Goal: Task Accomplishment & Management: Use online tool/utility

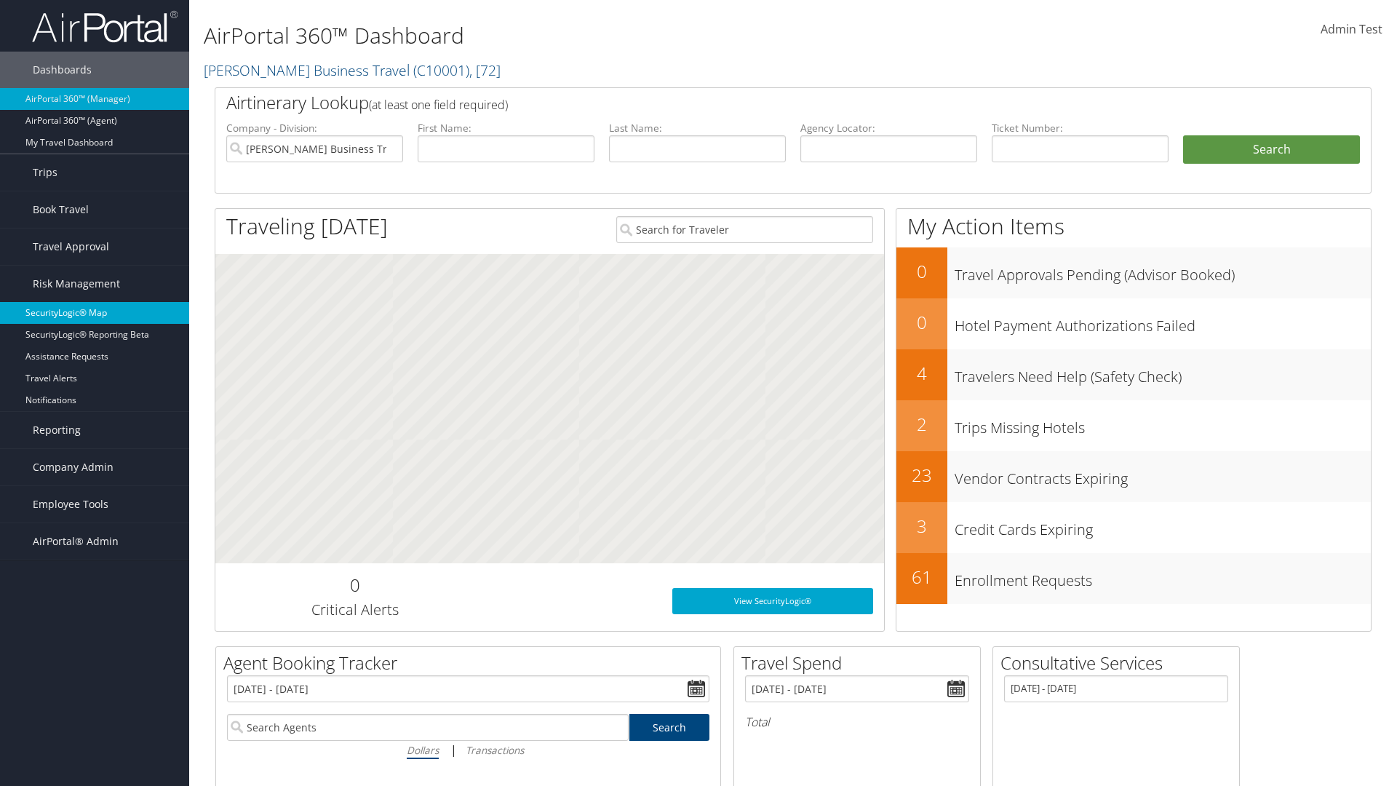
click at [95, 313] on link "SecurityLogic® Map" at bounding box center [94, 313] width 189 height 22
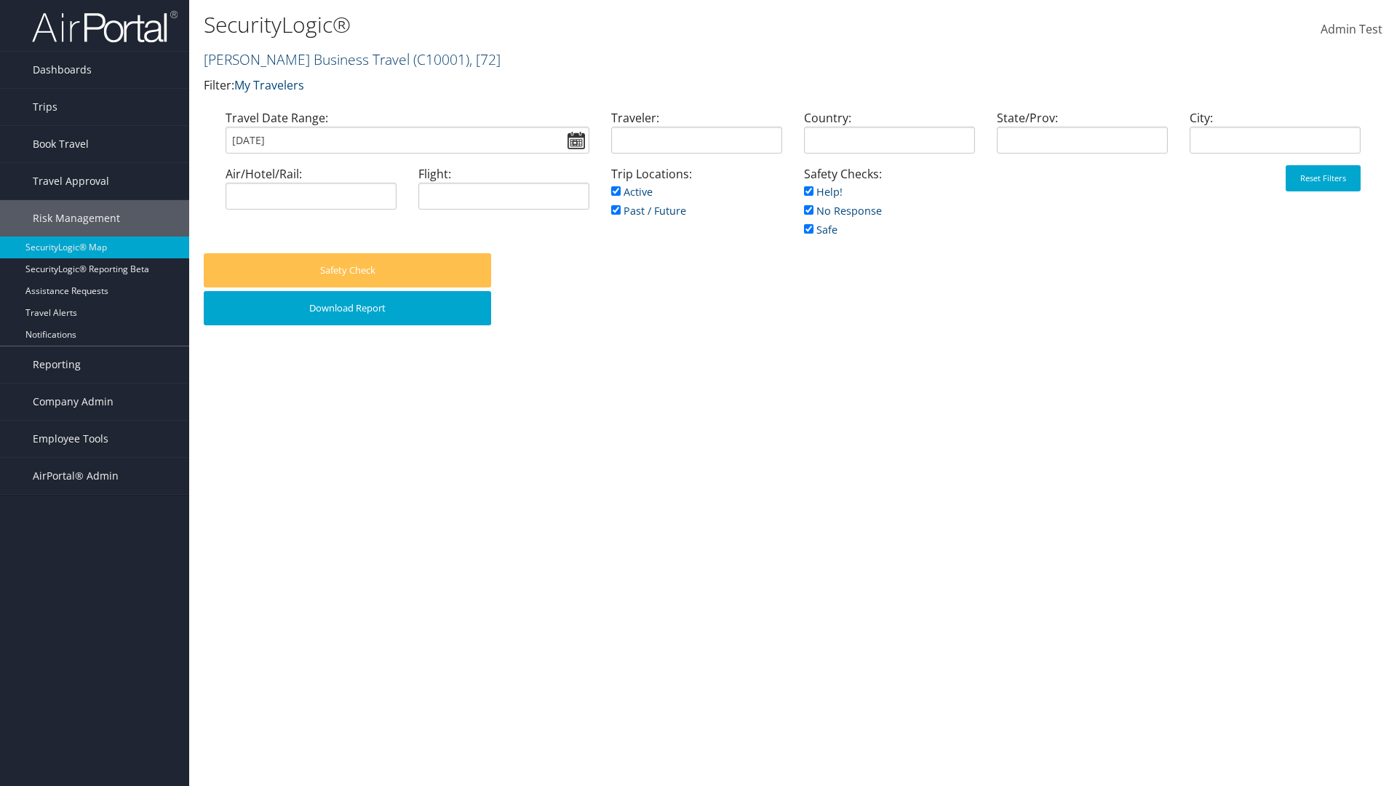
click at [300, 59] on link "[PERSON_NAME] Business Travel ( C10001 ) , [ 72 ]" at bounding box center [352, 59] width 297 height 20
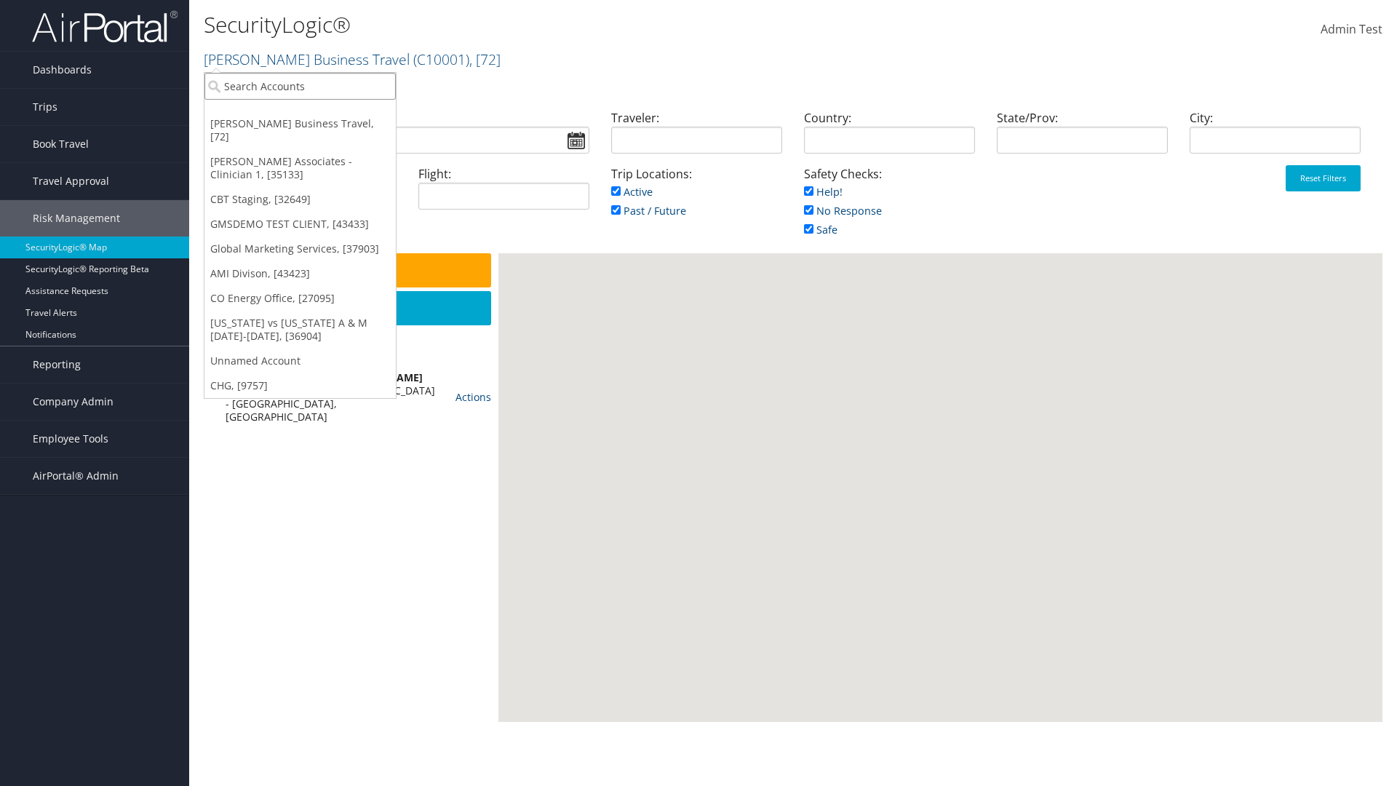
click at [300, 86] on input "search" at bounding box center [299, 86] width 191 height 27
type input "[PERSON_NAME] Business Travel"
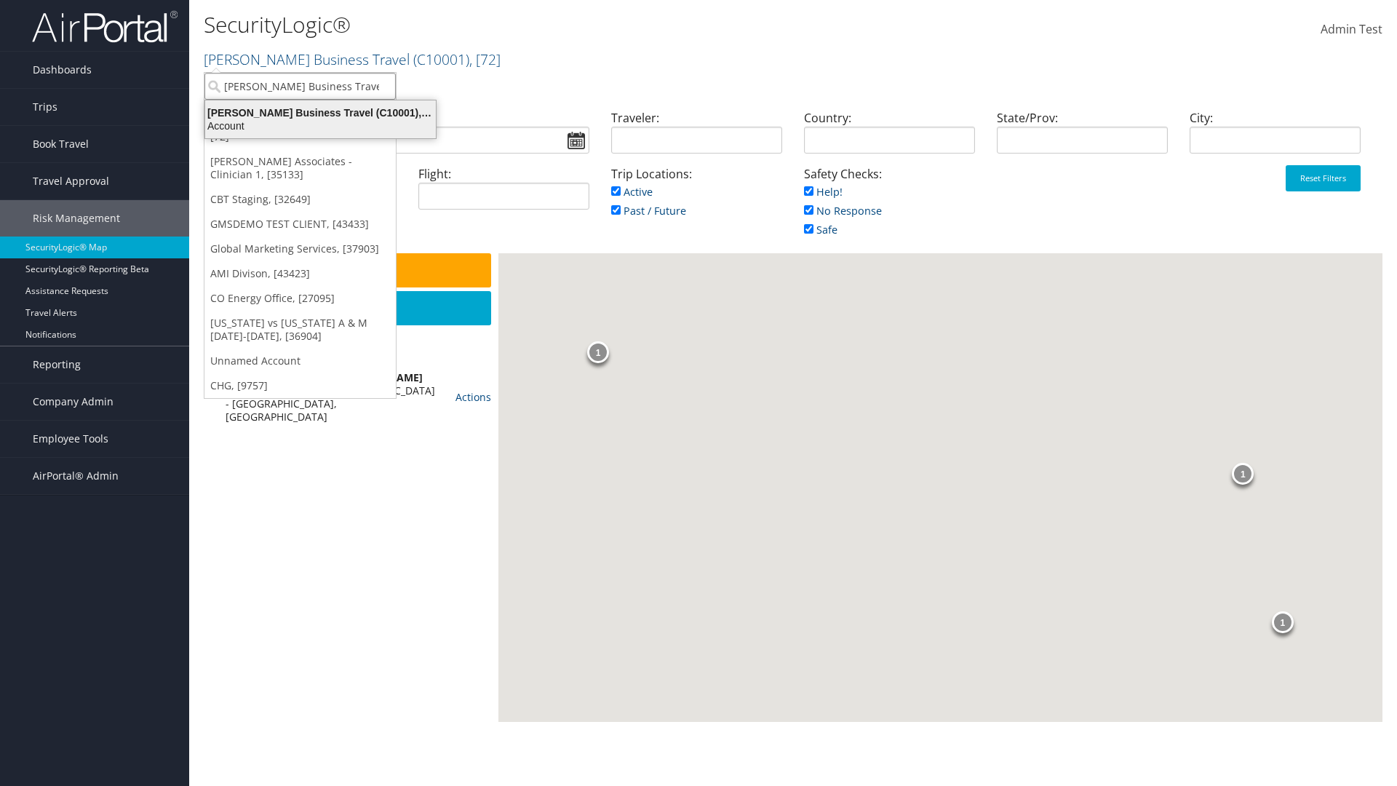
click at [320, 126] on div "Account" at bounding box center [320, 125] width 248 height 13
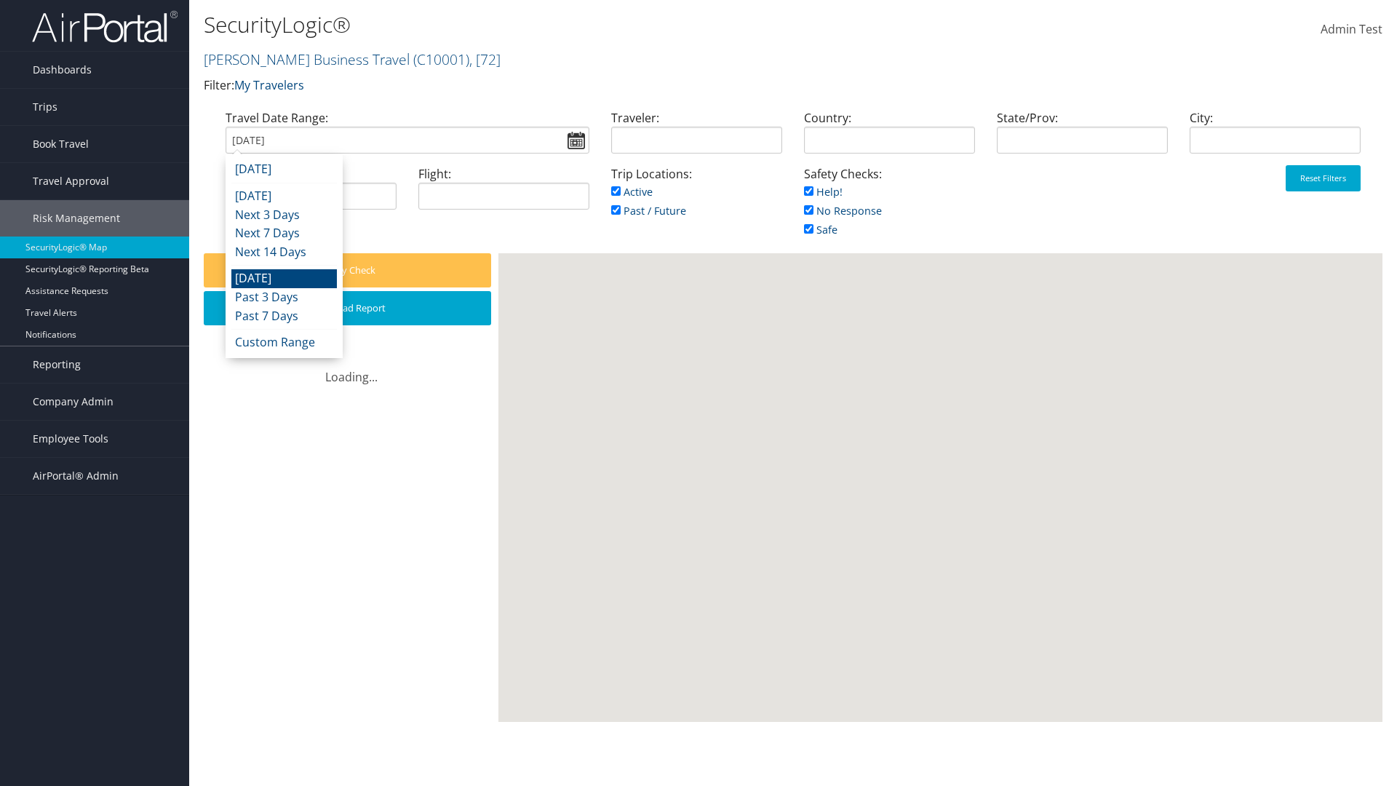
click at [407, 140] on input "[DATE]" at bounding box center [408, 140] width 364 height 27
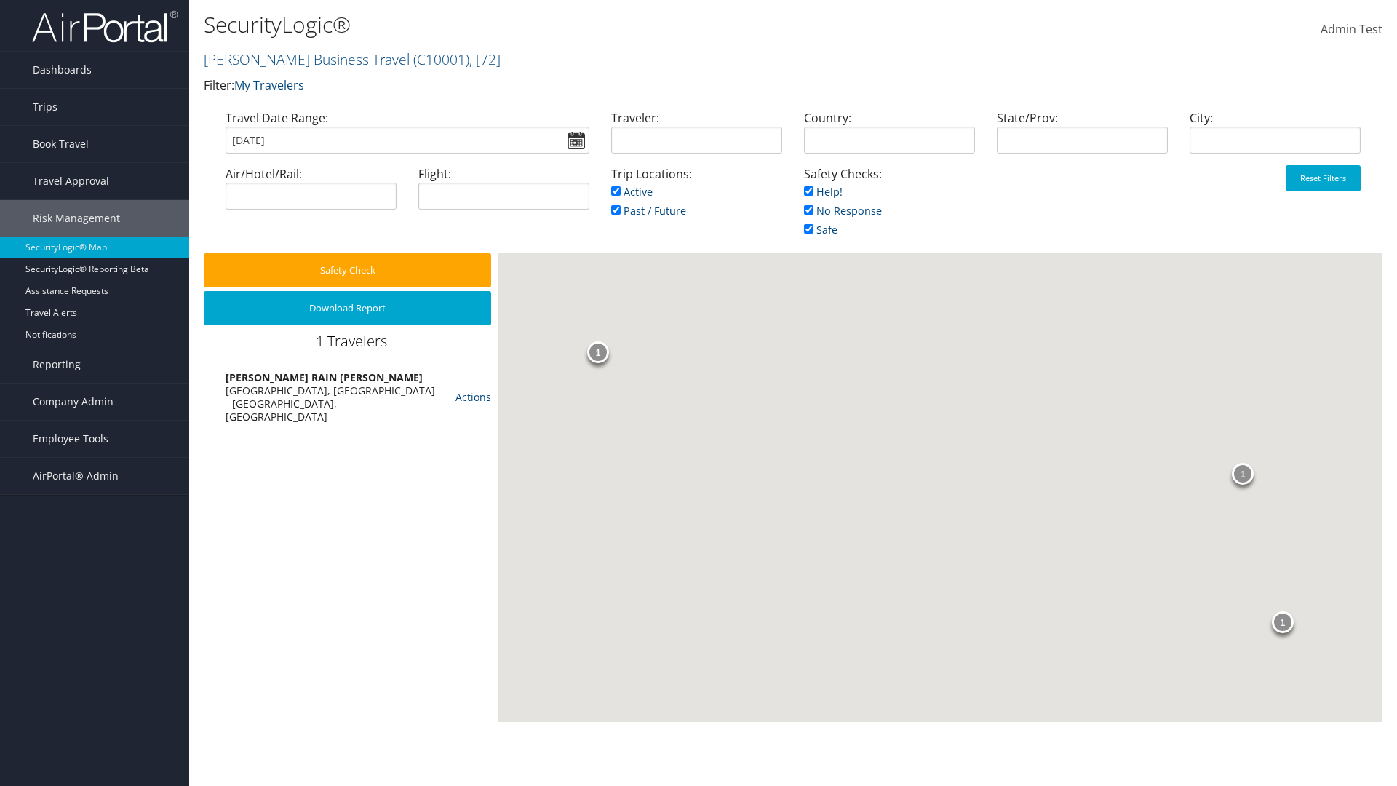
click at [407, 140] on input "[DATE]" at bounding box center [408, 140] width 364 height 27
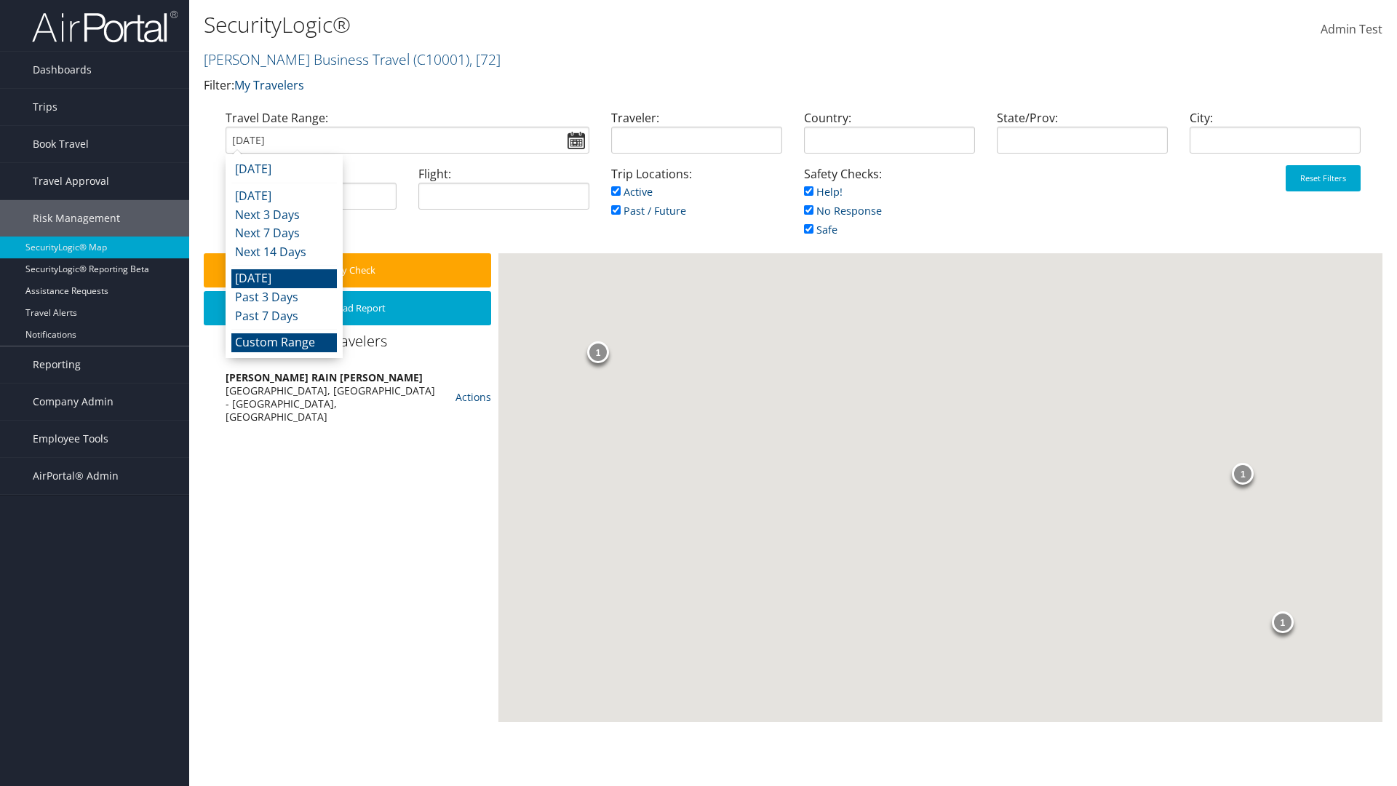
click at [284, 342] on li "Custom Range" at bounding box center [283, 342] width 105 height 19
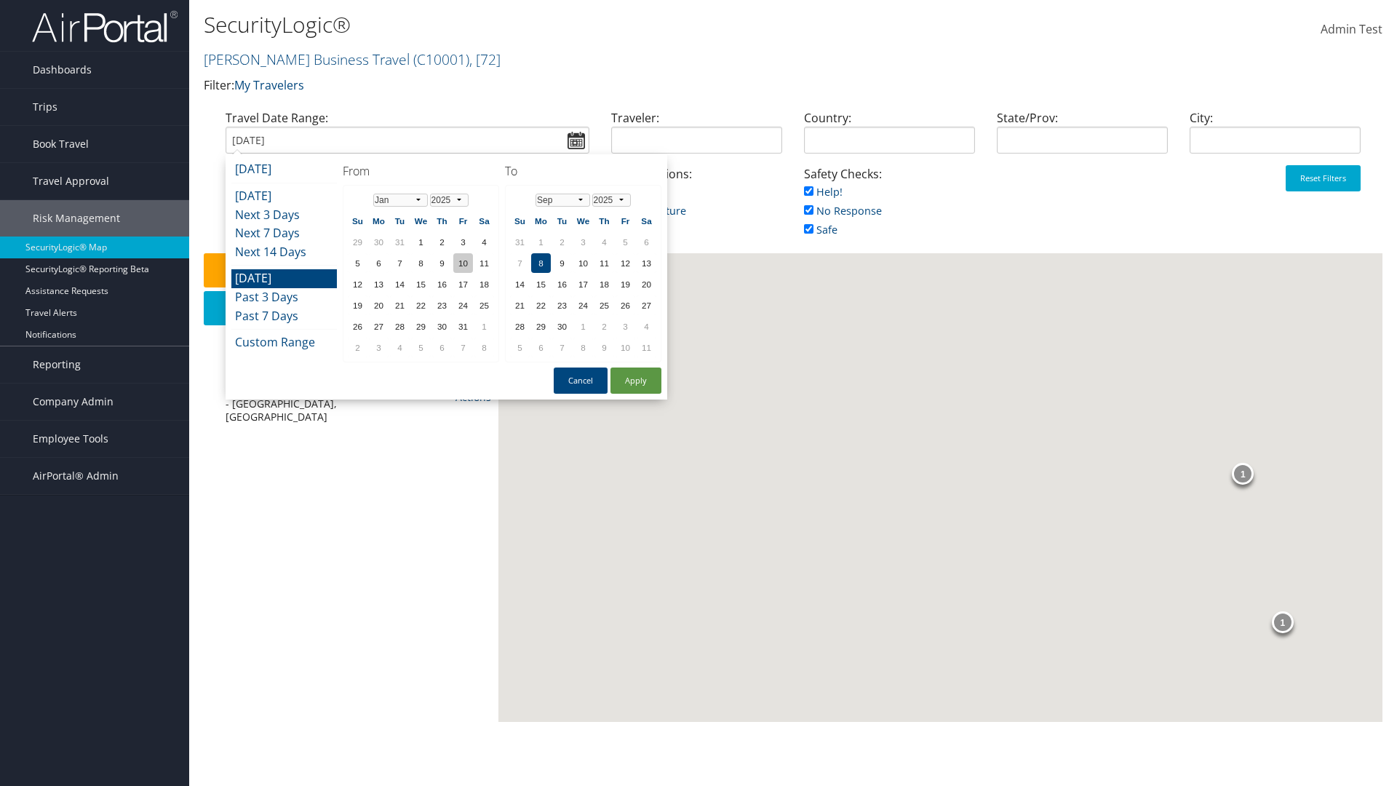
click at [463, 263] on td "10" at bounding box center [463, 263] width 20 height 20
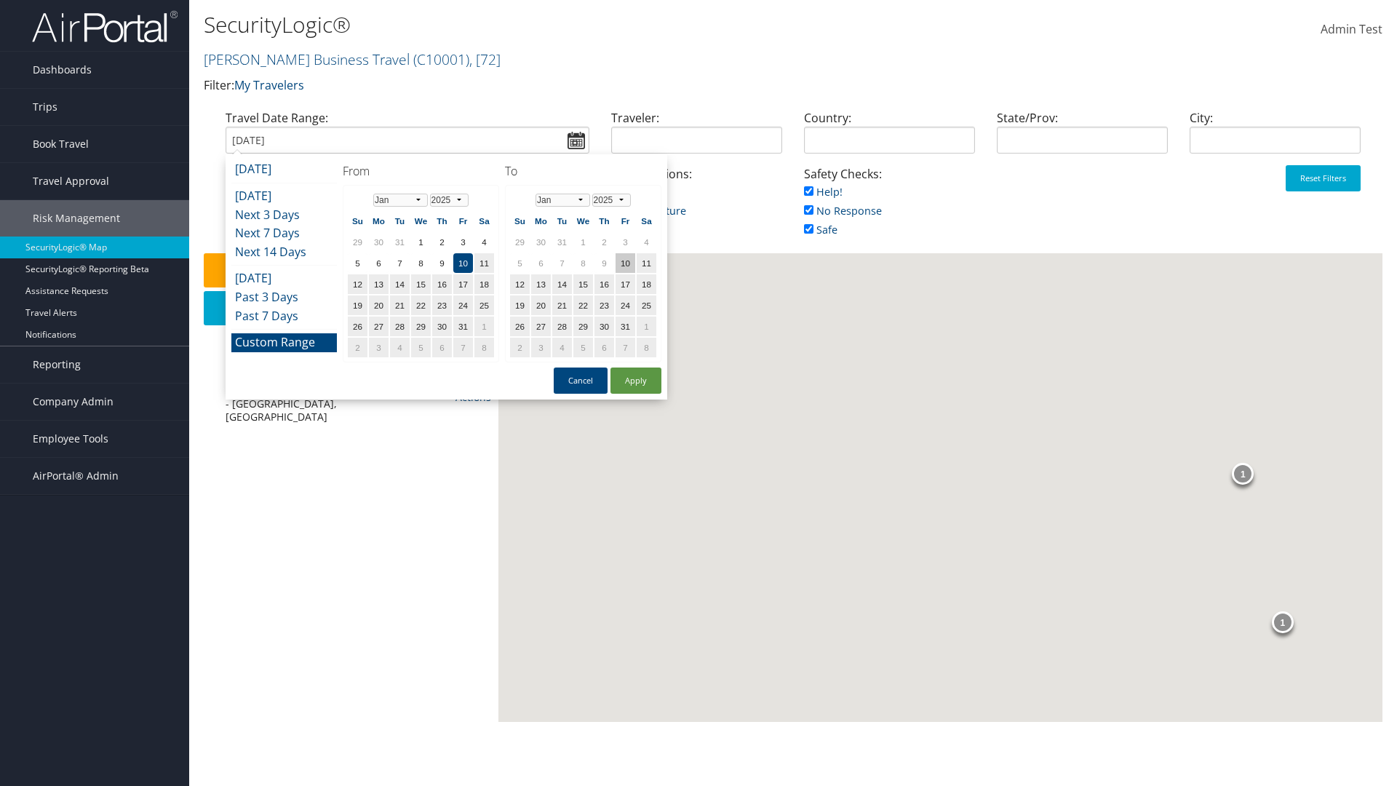
click at [625, 263] on td "10" at bounding box center [625, 263] width 20 height 20
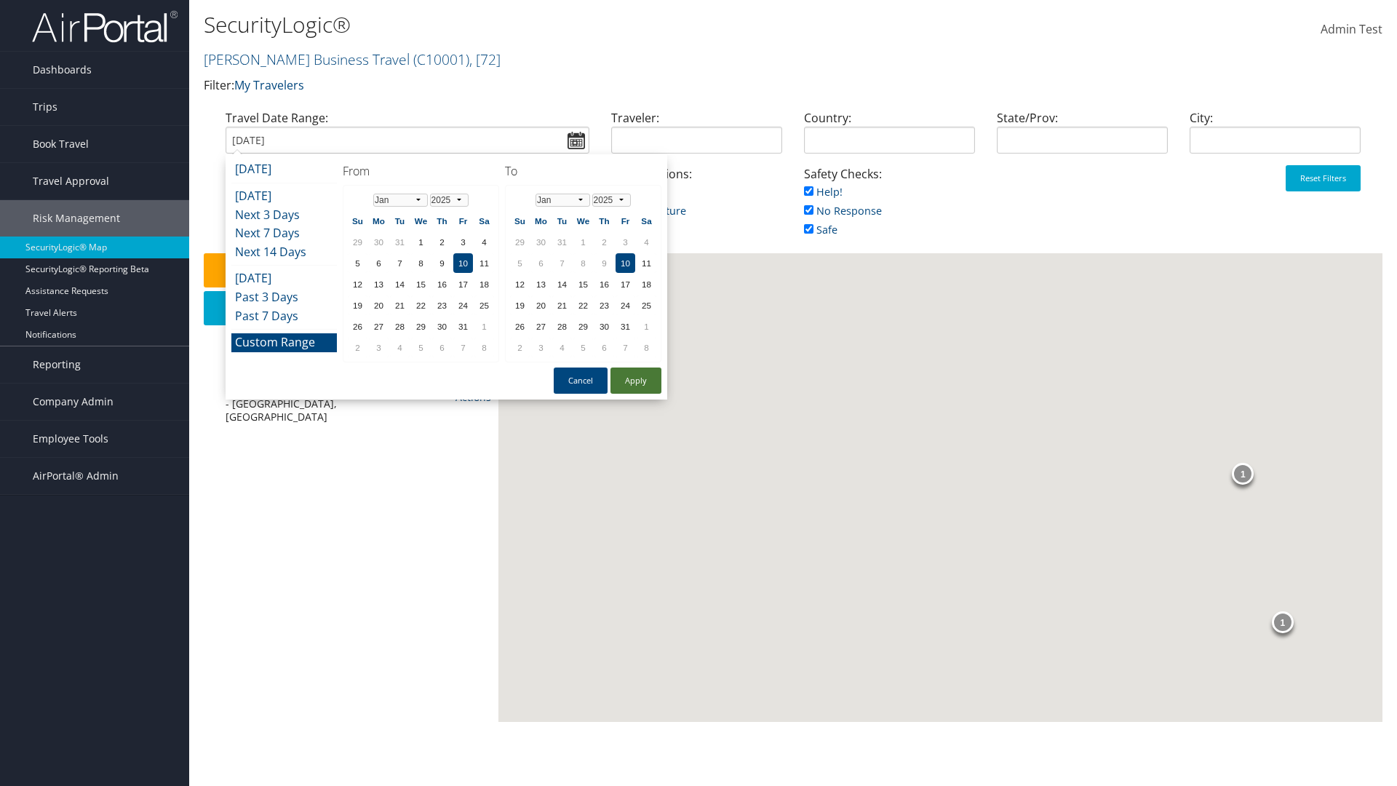
click at [636, 380] on button "Apply" at bounding box center [635, 380] width 51 height 26
type input "01/10/2025"
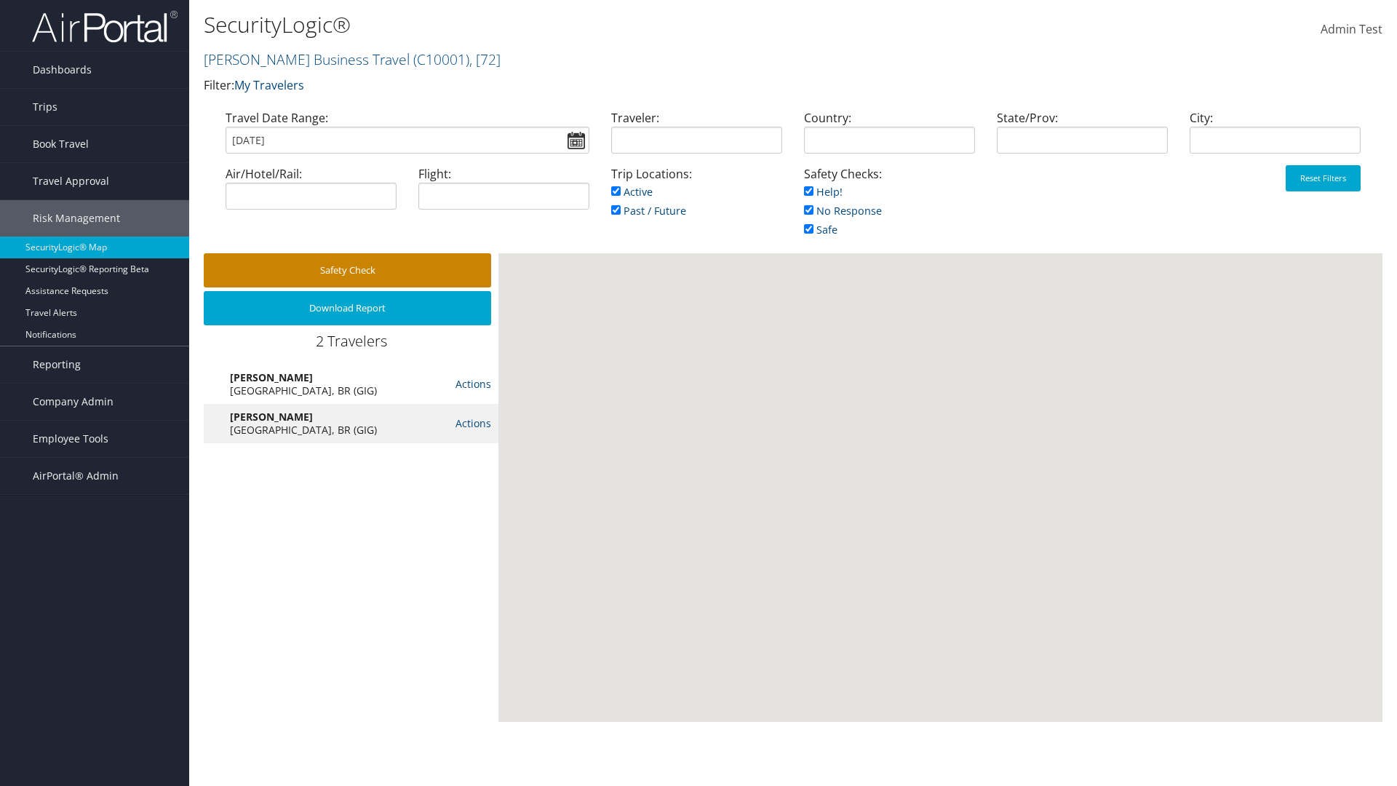
click at [347, 270] on button "Safety Check" at bounding box center [347, 270] width 287 height 34
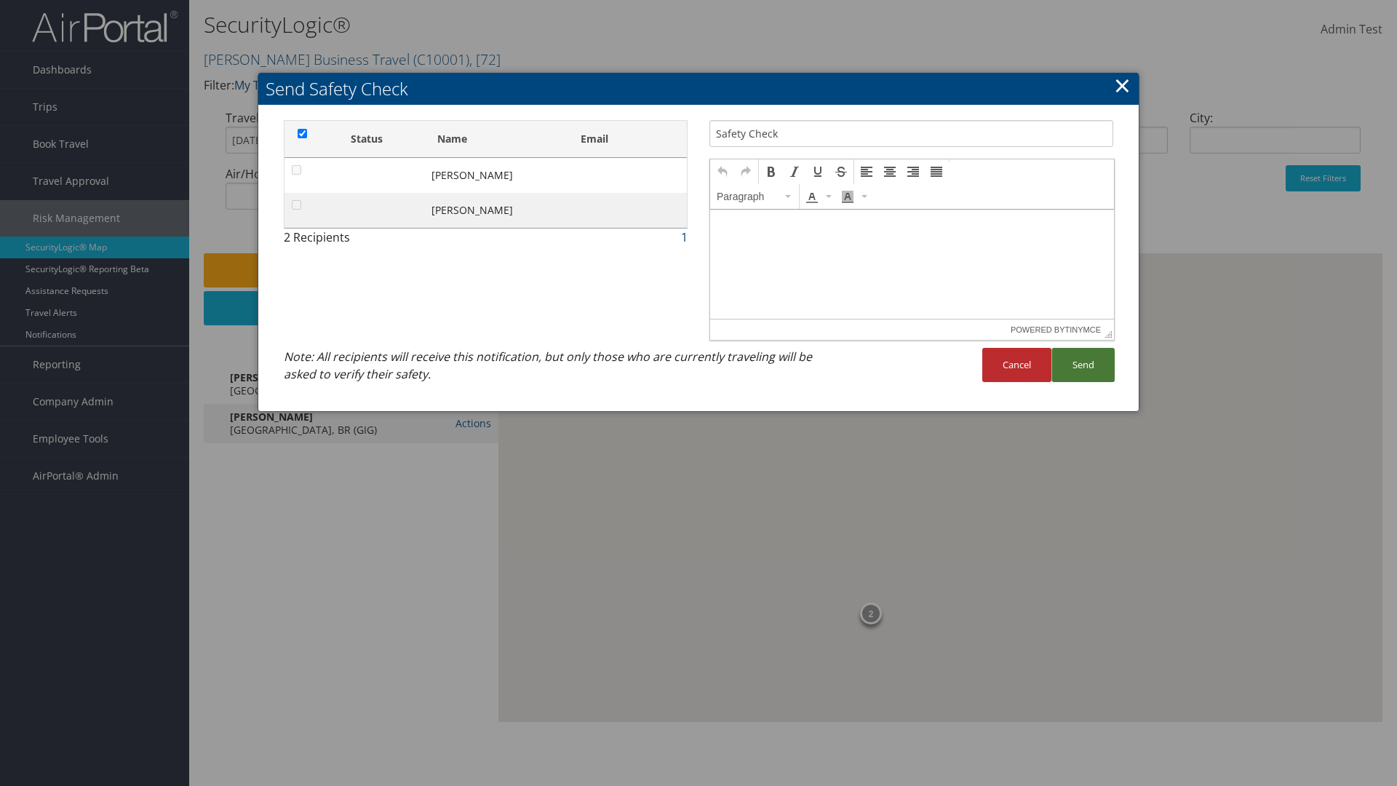
click at [1082, 364] on button "Send" at bounding box center [1082, 365] width 63 height 34
